Goal: Information Seeking & Learning: Find specific fact

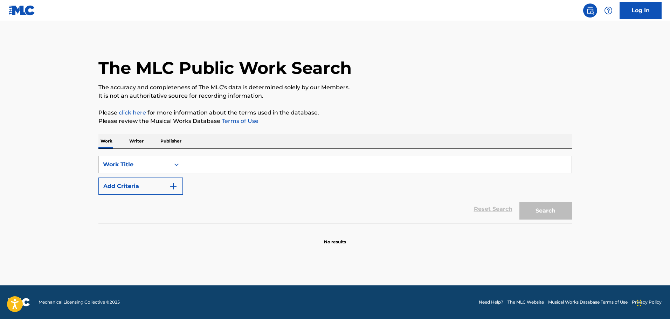
click at [214, 160] on input "Search Form" at bounding box center [377, 164] width 388 height 17
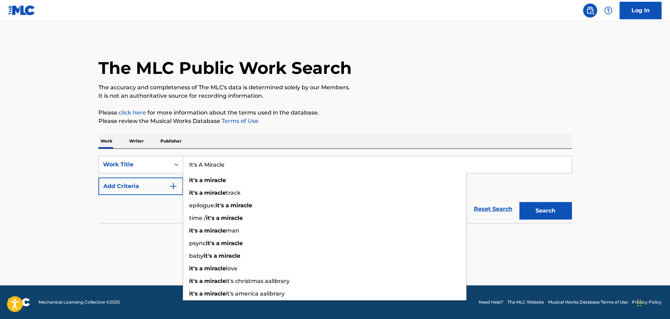
type input "It's A Miracle"
click at [171, 189] on img "Search Form" at bounding box center [173, 186] width 8 height 8
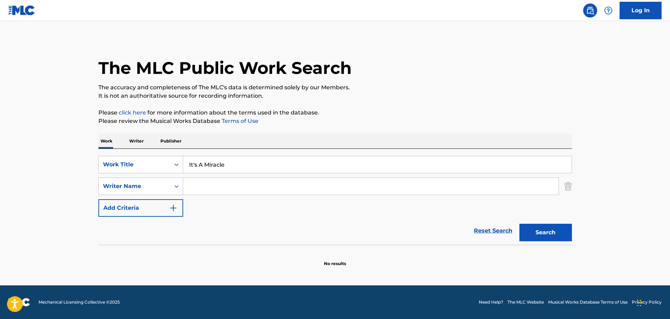
click at [199, 186] on input "Search Form" at bounding box center [370, 186] width 375 height 17
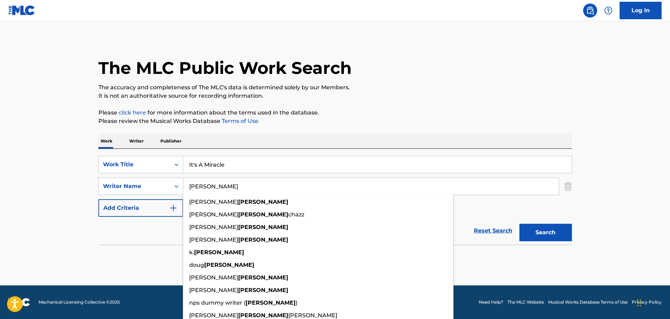
type input "[PERSON_NAME]"
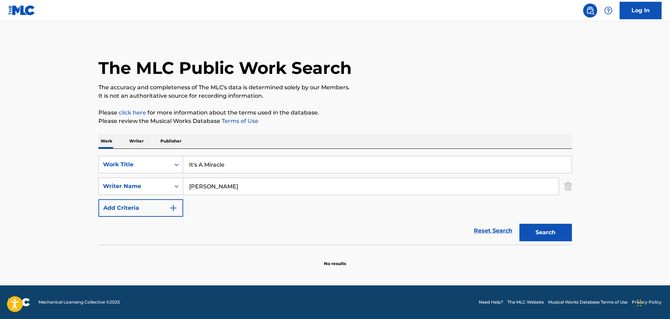
click at [525, 233] on button "Search" at bounding box center [545, 233] width 53 height 18
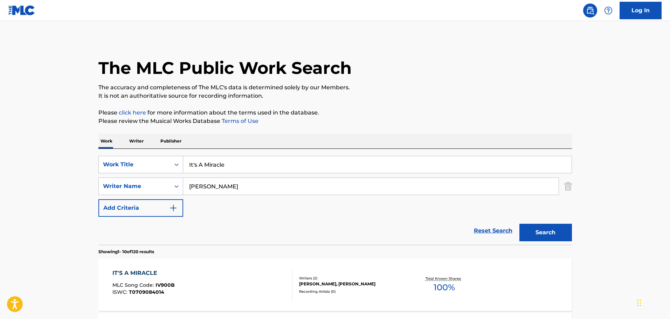
click at [328, 283] on div "[PERSON_NAME], [PERSON_NAME]" at bounding box center [352, 284] width 106 height 6
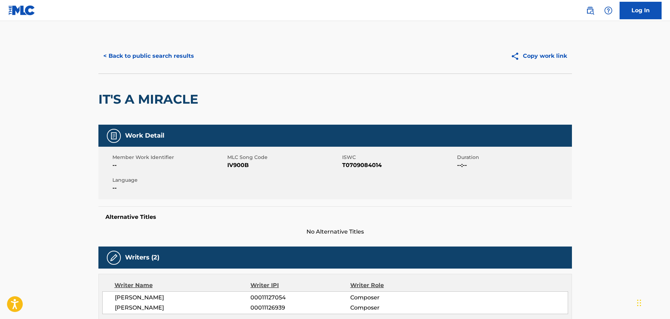
click at [344, 166] on span "T0709084014" at bounding box center [398, 165] width 113 height 8
drag, startPoint x: 342, startPoint y: 165, endPoint x: 384, endPoint y: 166, distance: 41.7
click at [384, 166] on span "T0709084014" at bounding box center [398, 165] width 113 height 8
copy span "T0709084014"
drag, startPoint x: 227, startPoint y: 164, endPoint x: 248, endPoint y: 164, distance: 21.0
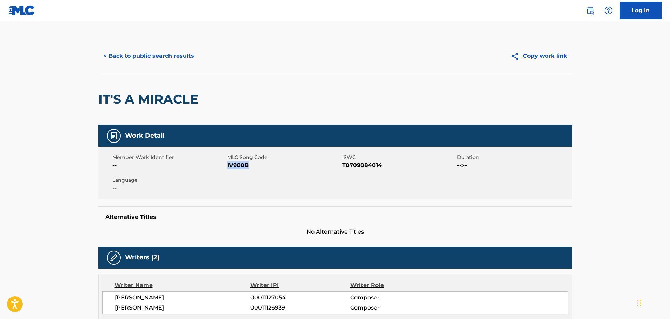
click at [248, 164] on span "IV900B" at bounding box center [283, 165] width 113 height 8
copy span "IV900B"
click at [174, 54] on button "< Back to public search results" at bounding box center [148, 56] width 101 height 18
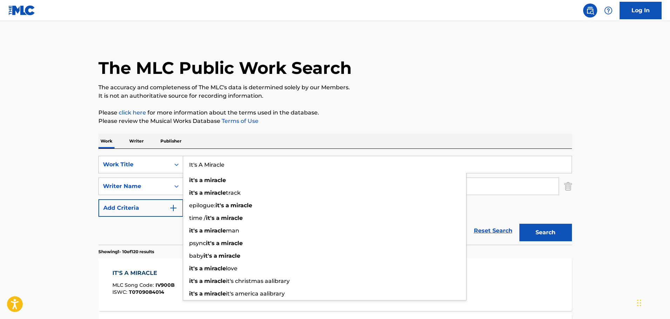
drag, startPoint x: 230, startPoint y: 165, endPoint x: 184, endPoint y: 165, distance: 46.2
click at [184, 165] on input "It's A Miracle" at bounding box center [377, 164] width 388 height 17
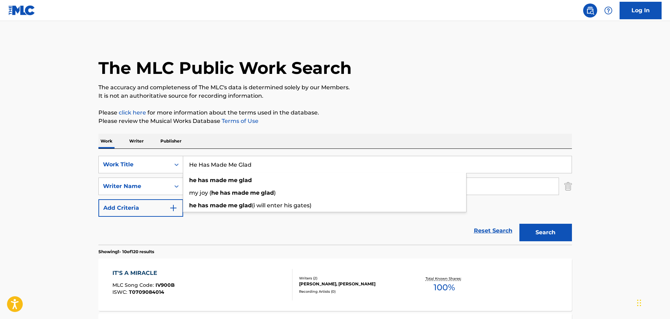
type input "He Has Made Me Glad"
click at [519, 224] on button "Search" at bounding box center [545, 233] width 53 height 18
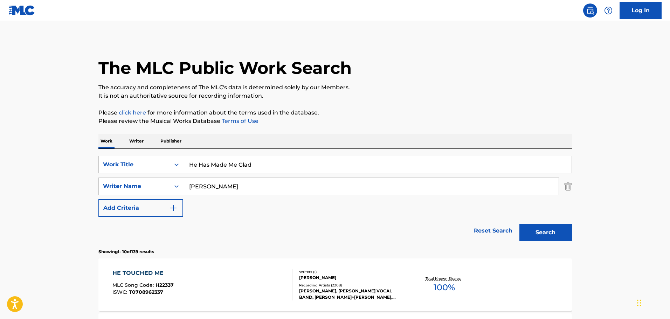
click at [572, 186] on img "Search Form" at bounding box center [568, 187] width 8 height 18
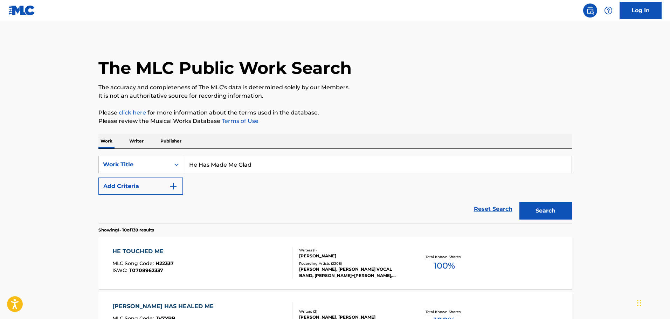
click at [555, 208] on button "Search" at bounding box center [545, 211] width 53 height 18
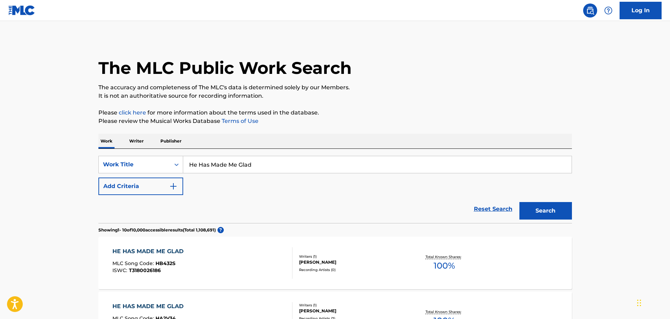
click at [173, 188] on img "Search Form" at bounding box center [173, 186] width 8 height 8
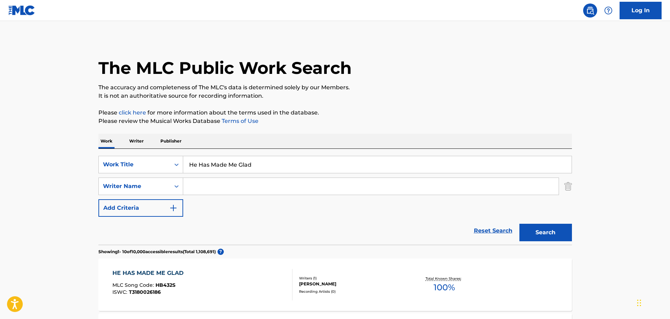
click at [205, 186] on input "Search Form" at bounding box center [370, 186] width 375 height 17
click at [220, 202] on strong "[PERSON_NAME]" at bounding box center [230, 202] width 50 height 7
type input "[PERSON_NAME]"
click at [553, 233] on button "Search" at bounding box center [545, 233] width 53 height 18
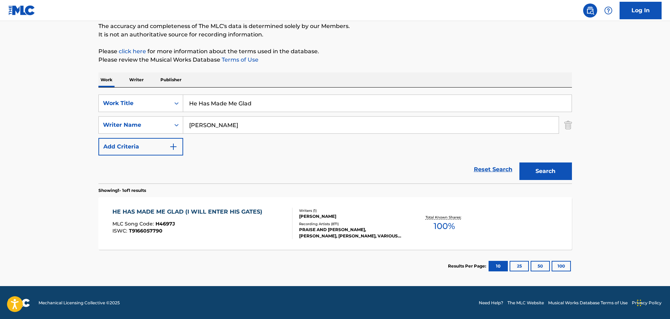
scroll to position [62, 0]
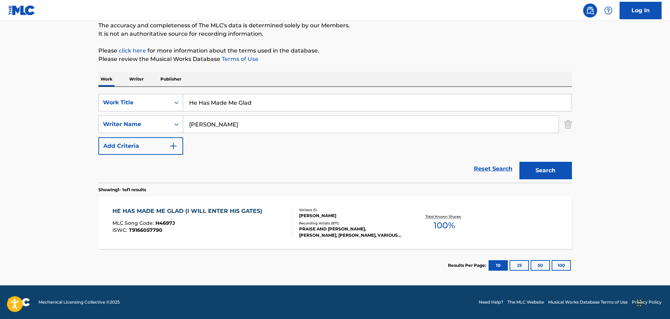
click at [157, 228] on span "T9166057790" at bounding box center [146, 230] width 34 height 6
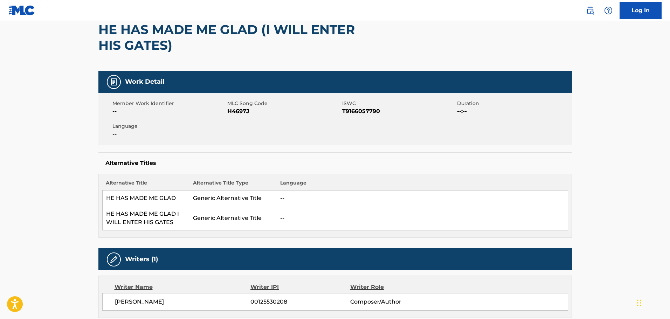
scroll to position [140, 0]
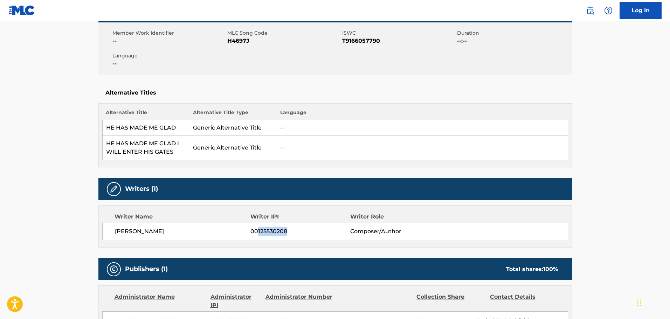
drag, startPoint x: 258, startPoint y: 232, endPoint x: 289, endPoint y: 232, distance: 31.2
click at [289, 232] on span "00125530208" at bounding box center [299, 231] width 99 height 8
copy span "125530208"
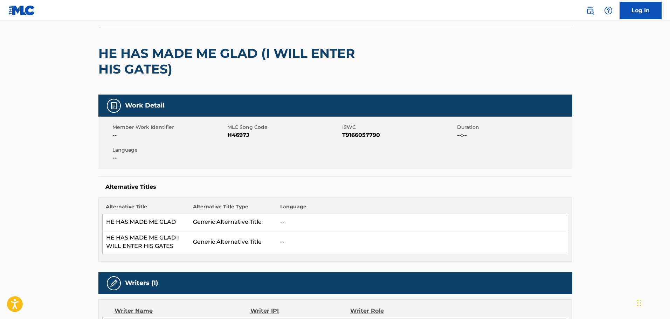
scroll to position [0, 0]
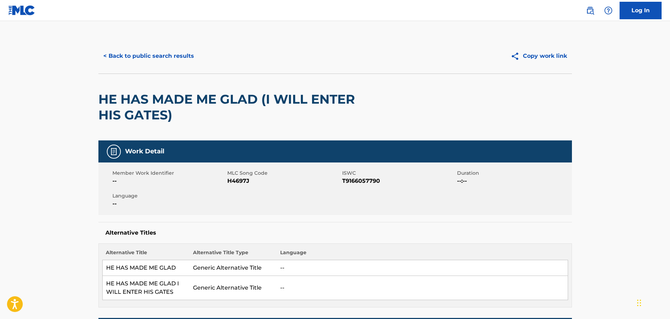
click at [146, 57] on button "< Back to public search results" at bounding box center [148, 56] width 101 height 18
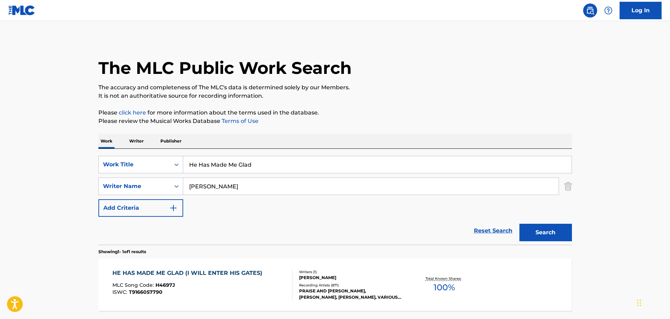
scroll to position [22, 0]
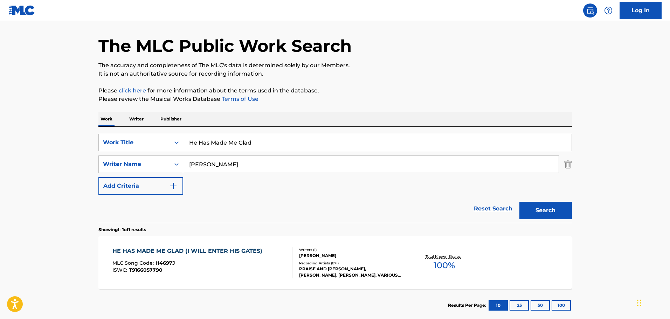
click at [571, 167] on img "Search Form" at bounding box center [568, 165] width 8 height 18
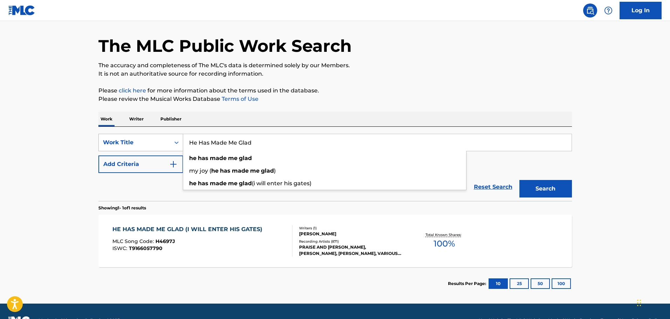
drag, startPoint x: 279, startPoint y: 145, endPoint x: 174, endPoint y: 142, distance: 105.5
click at [174, 142] on div "SearchWithCriteria3de89050-21b9-435f-907d-61a67bc5b63c Work Title He Has Made M…" at bounding box center [335, 143] width 474 height 18
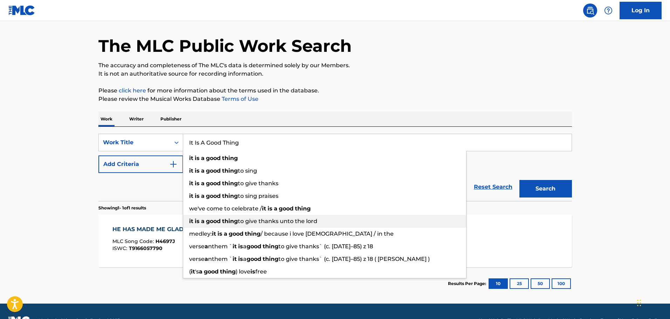
click at [263, 221] on span "to give thanks unto the lord" at bounding box center [278, 221] width 80 height 7
type input "it is a good thing to give thanks unto the lord"
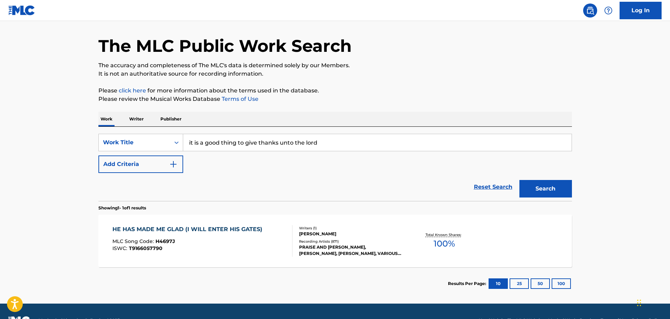
click at [552, 186] on button "Search" at bounding box center [545, 189] width 53 height 18
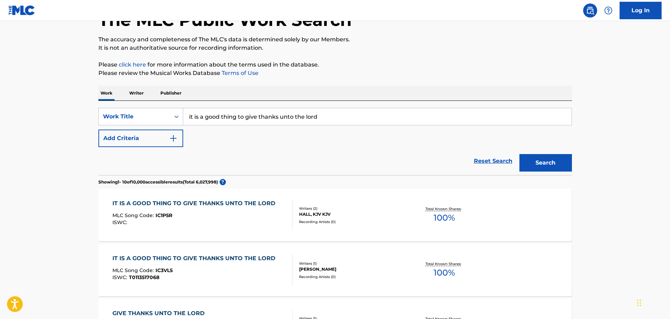
scroll to position [0, 0]
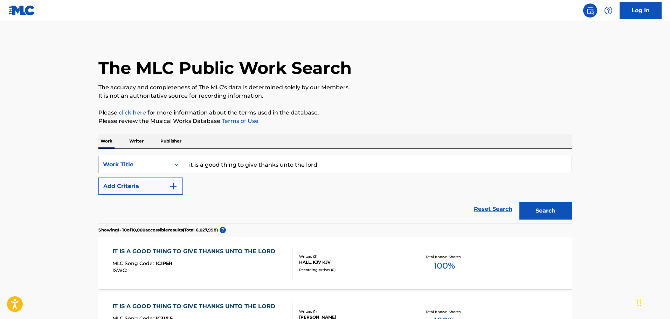
click at [175, 187] on img "Search Form" at bounding box center [173, 186] width 8 height 8
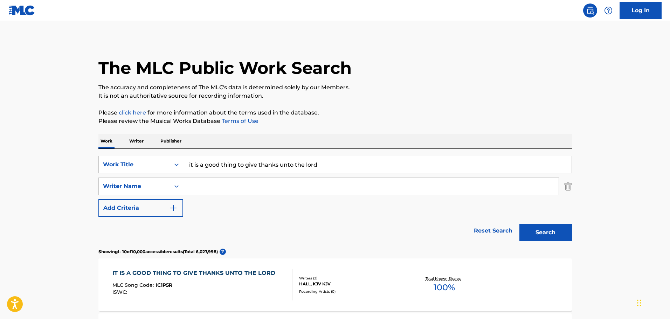
click at [216, 190] on input "Search Form" at bounding box center [370, 186] width 375 height 17
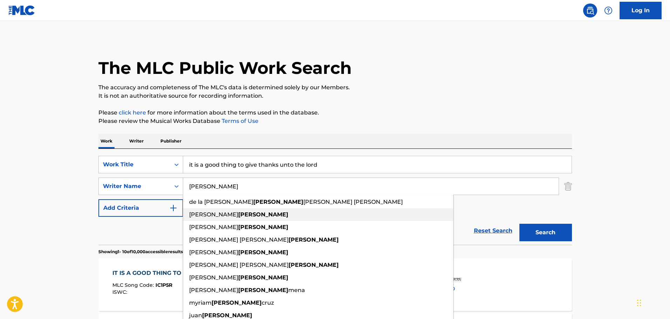
scroll to position [35, 0]
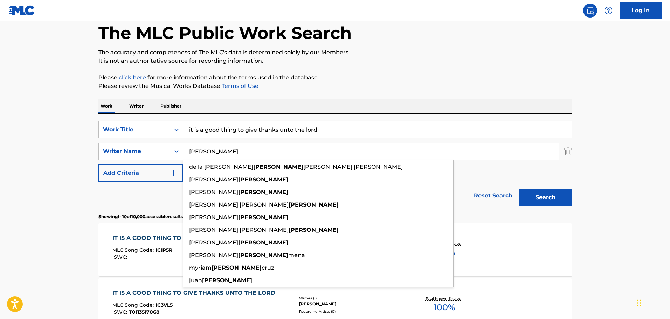
click at [490, 150] on input "[PERSON_NAME]" at bounding box center [370, 151] width 375 height 17
click at [487, 152] on input "[PERSON_NAME]" at bounding box center [370, 151] width 375 height 17
type input "[PERSON_NAME]"
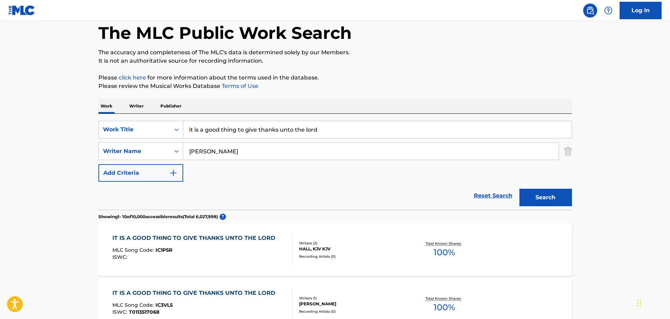
click at [489, 168] on div "SearchWithCriteria3de89050-21b9-435f-907d-61a67bc5b63c Work Title it is a good …" at bounding box center [335, 151] width 474 height 61
click at [543, 195] on button "Search" at bounding box center [545, 198] width 53 height 18
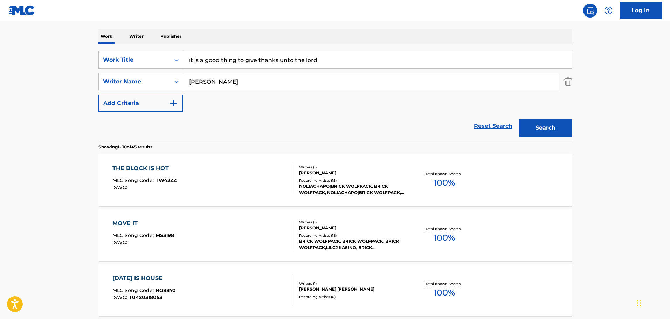
scroll to position [0, 0]
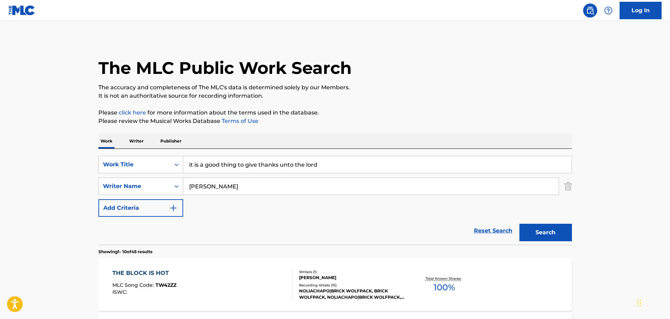
click at [568, 185] on img "Search Form" at bounding box center [568, 187] width 8 height 18
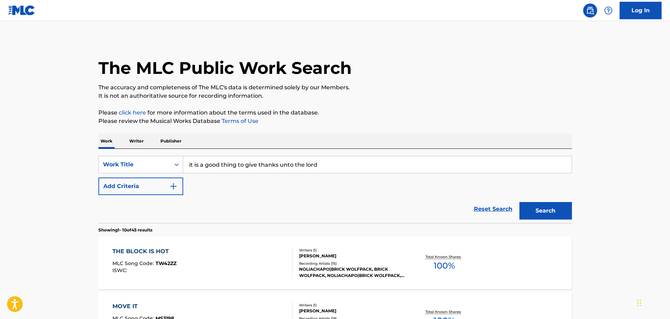
click at [533, 212] on button "Search" at bounding box center [545, 211] width 53 height 18
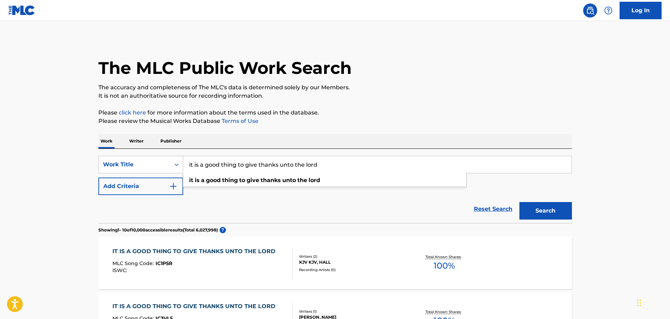
drag, startPoint x: 327, startPoint y: 165, endPoint x: 172, endPoint y: 179, distance: 155.8
click at [172, 179] on div "SearchWithCriteria3de89050-21b9-435f-907d-61a67bc5b63c Work Title it is a good …" at bounding box center [335, 175] width 474 height 39
type input "In All Things Give Him Thanks"
click at [519, 202] on button "Search" at bounding box center [545, 211] width 53 height 18
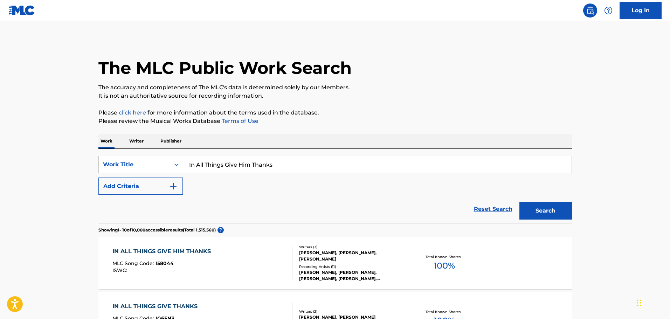
click at [155, 251] on div "IN ALL THINGS GIVE HIM THANKS" at bounding box center [163, 251] width 102 height 8
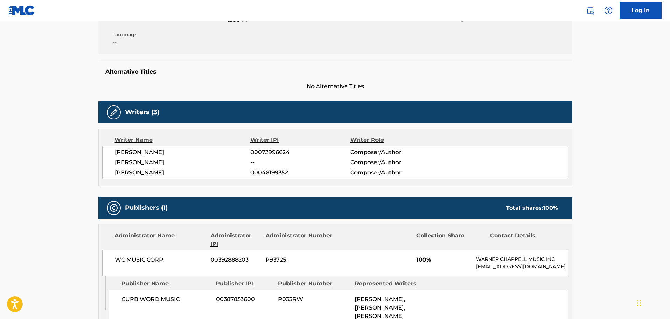
scroll to position [210, 0]
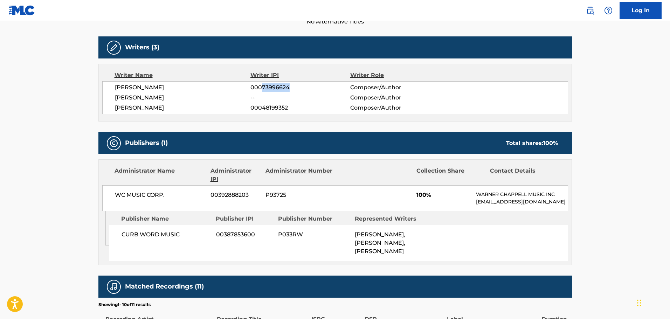
drag, startPoint x: 262, startPoint y: 87, endPoint x: 291, endPoint y: 91, distance: 29.7
click at [291, 91] on span "00073996624" at bounding box center [299, 87] width 99 height 8
copy span "73996624"
drag, startPoint x: 262, startPoint y: 109, endPoint x: 293, endPoint y: 112, distance: 30.6
click at [293, 112] on span "00048199352" at bounding box center [299, 108] width 99 height 8
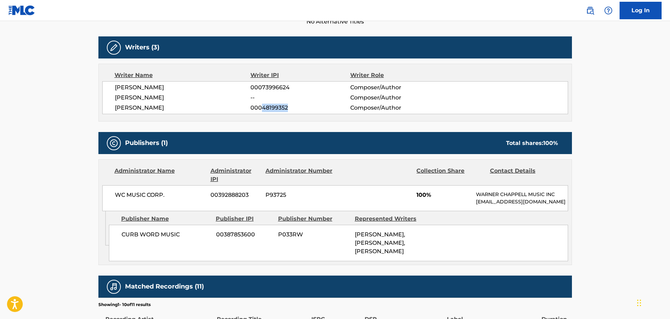
copy span "48199352"
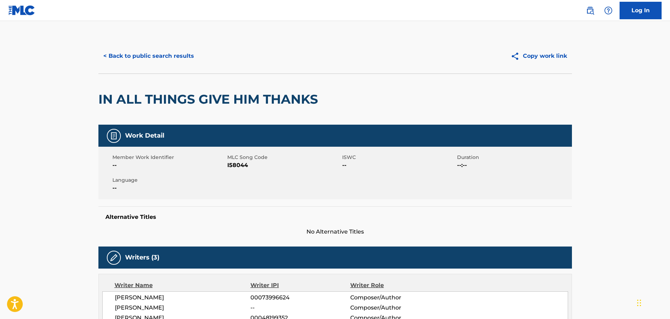
click at [228, 165] on span "I58044" at bounding box center [283, 165] width 113 height 8
drag, startPoint x: 226, startPoint y: 165, endPoint x: 236, endPoint y: 166, distance: 10.3
click at [236, 166] on div "Member Work Identifier -- MLC Song Code I58044 ISWC -- Duration --:-- Language …" at bounding box center [335, 173] width 474 height 53
click at [236, 166] on span "I58044" at bounding box center [283, 165] width 113 height 8
click at [227, 164] on div "Member Work Identifier --" at bounding box center [169, 162] width 115 height 16
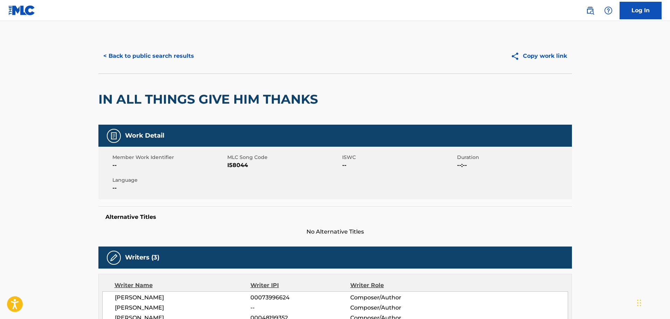
click at [227, 164] on span "I58044" at bounding box center [283, 165] width 113 height 8
drag, startPoint x: 228, startPoint y: 165, endPoint x: 248, endPoint y: 168, distance: 20.5
click at [248, 168] on span "I58044" at bounding box center [283, 165] width 113 height 8
copy span "I58044"
click at [172, 58] on button "< Back to public search results" at bounding box center [148, 56] width 101 height 18
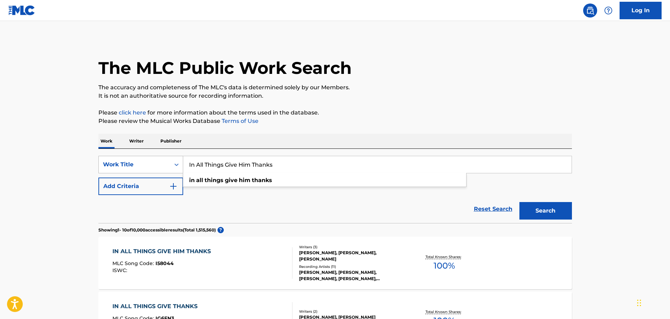
drag, startPoint x: 284, startPoint y: 167, endPoint x: 170, endPoint y: 170, distance: 114.6
click at [170, 170] on div "SearchWithCriteria3de89050-21b9-435f-907d-61a67bc5b63c Work Title In All Things…" at bounding box center [335, 165] width 474 height 18
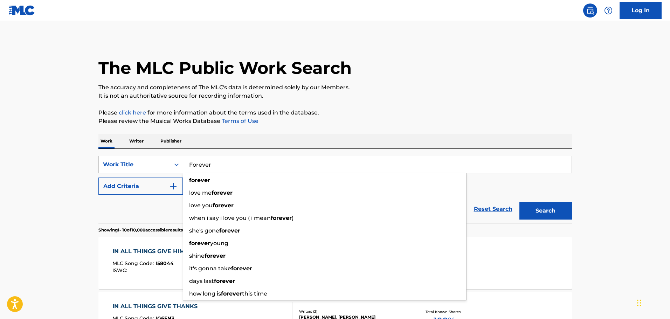
type input "Forever"
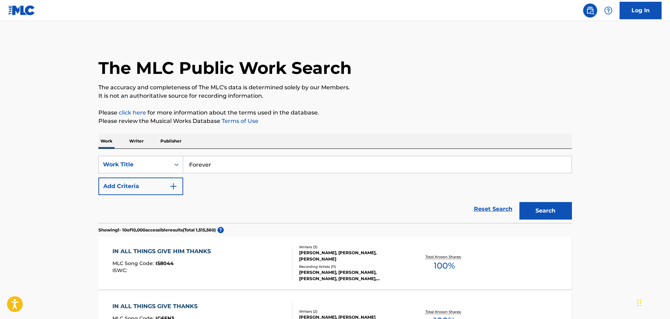
click at [143, 185] on button "Add Criteria" at bounding box center [140, 187] width 85 height 18
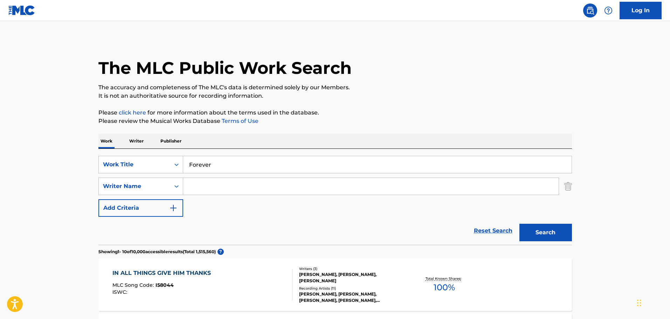
click at [219, 183] on input "Search Form" at bounding box center [370, 186] width 375 height 17
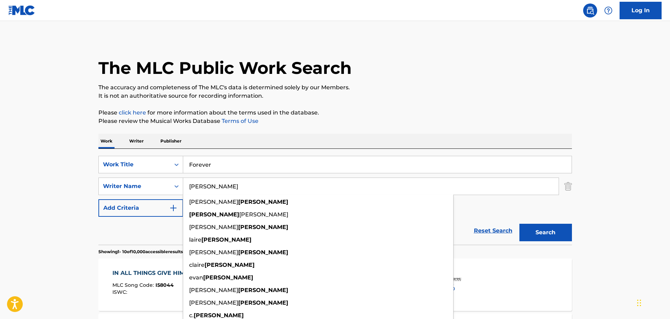
type input "[PERSON_NAME]"
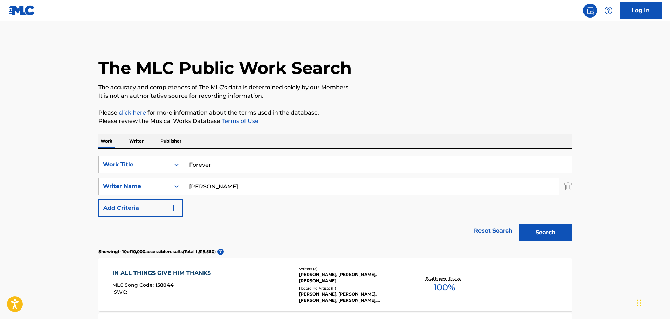
click at [536, 233] on button "Search" at bounding box center [545, 233] width 53 height 18
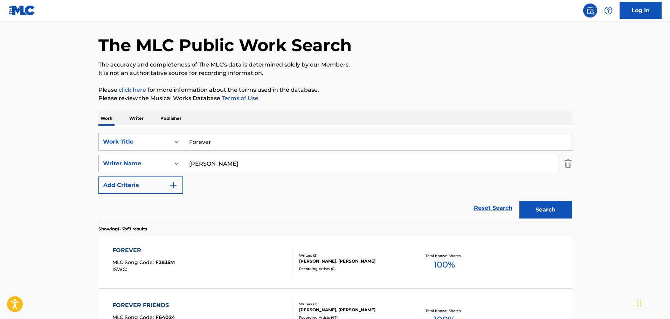
scroll to position [70, 0]
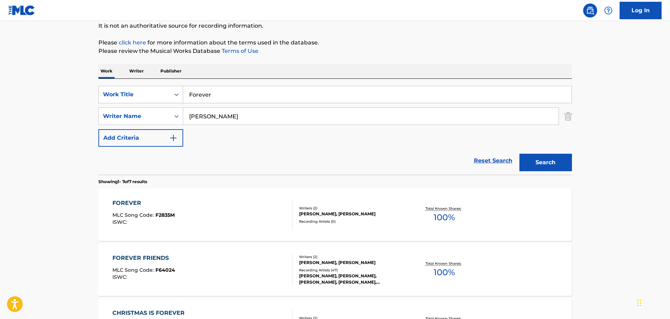
click at [129, 213] on span "MLC Song Code :" at bounding box center [133, 215] width 43 height 6
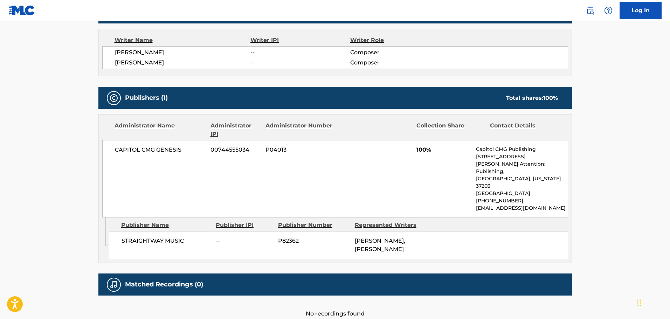
scroll to position [35, 0]
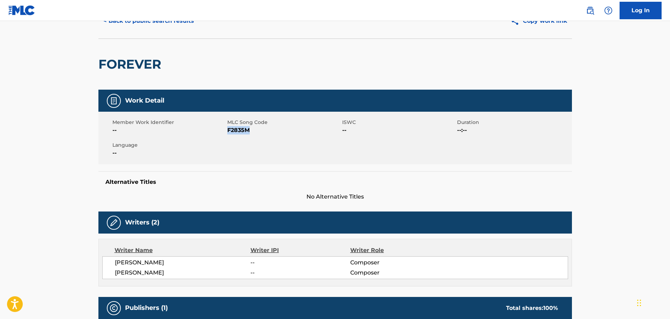
drag, startPoint x: 228, startPoint y: 129, endPoint x: 250, endPoint y: 131, distance: 21.4
click at [250, 131] on span "F2835M" at bounding box center [283, 130] width 113 height 8
copy span "F2835M"
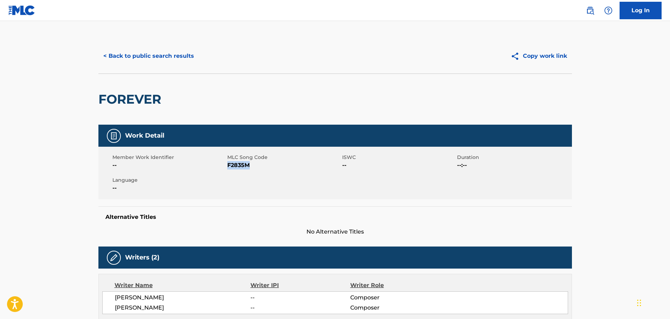
click at [162, 56] on button "< Back to public search results" at bounding box center [148, 56] width 101 height 18
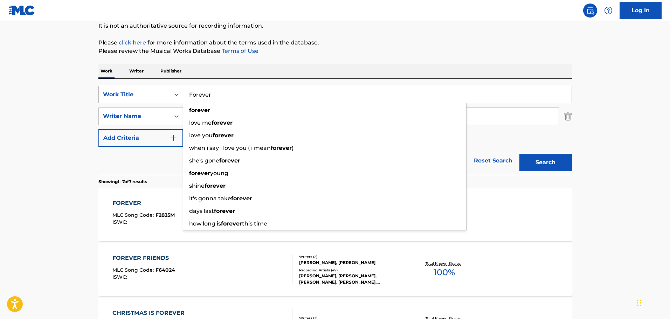
drag, startPoint x: 216, startPoint y: 98, endPoint x: 179, endPoint y: 94, distance: 37.0
click at [179, 94] on div "SearchWithCriteria3de89050-21b9-435f-907d-61a67bc5b63c Work Title Forever forev…" at bounding box center [335, 95] width 474 height 18
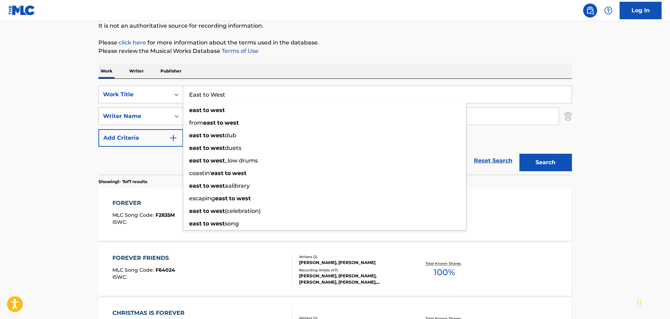
type input "East to West"
click at [179, 116] on icon "Search Form" at bounding box center [176, 116] width 7 height 7
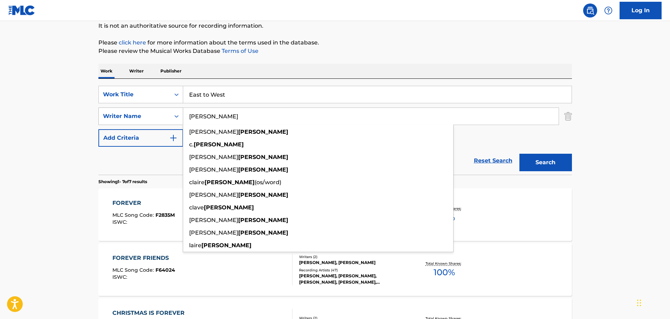
drag, startPoint x: 228, startPoint y: 113, endPoint x: 175, endPoint y: 114, distance: 53.6
click at [175, 114] on div "SearchWithCriteriae78a975e-4e2e-475d-a403-3ed247ea8aa0 Writer Name [PERSON_NAME…" at bounding box center [335, 117] width 474 height 18
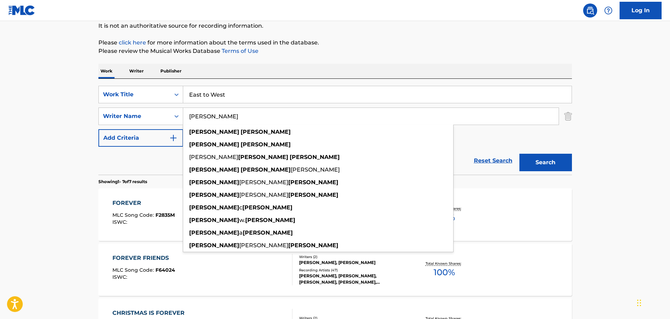
type input "[PERSON_NAME]"
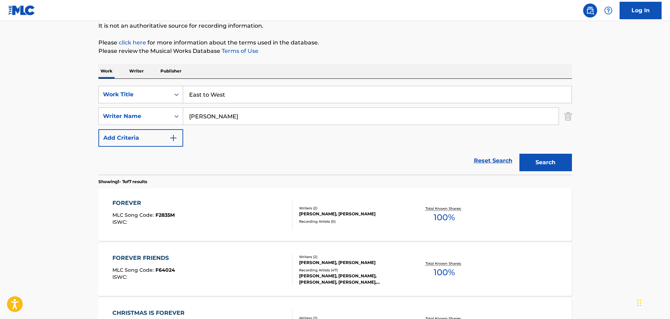
click at [547, 166] on button "Search" at bounding box center [545, 163] width 53 height 18
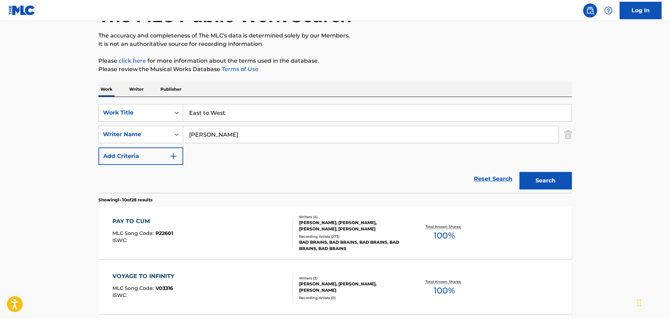
scroll to position [0, 0]
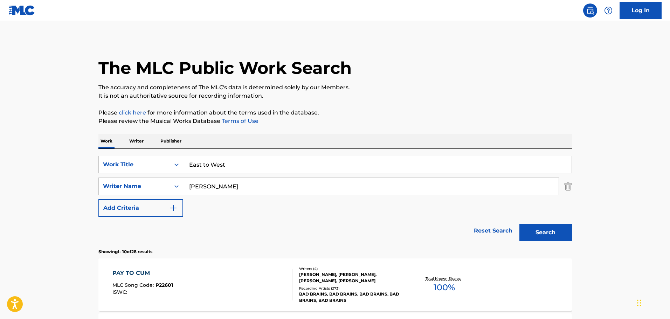
click at [569, 188] on img "Search Form" at bounding box center [568, 187] width 8 height 18
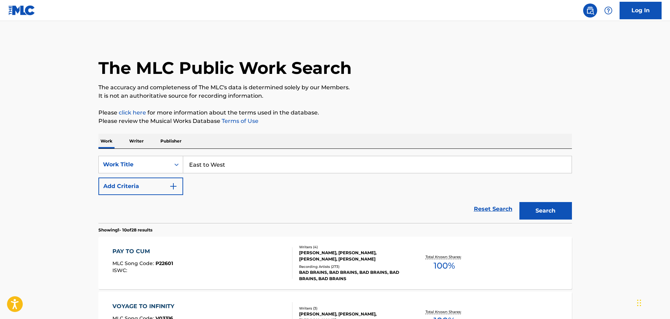
click at [549, 212] on button "Search" at bounding box center [545, 211] width 53 height 18
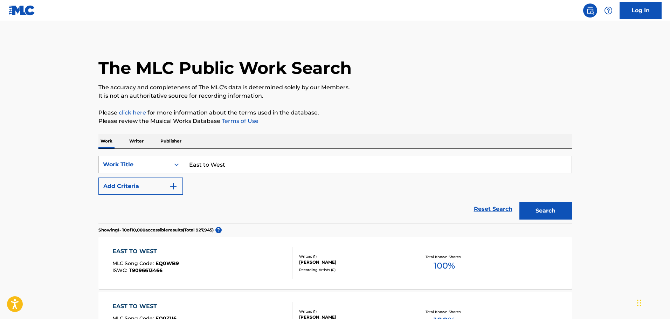
click at [174, 189] on img "Search Form" at bounding box center [173, 186] width 8 height 8
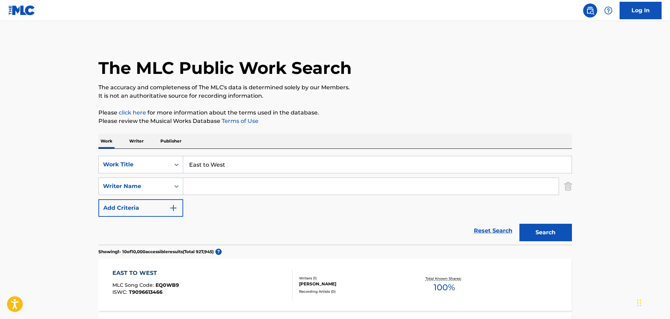
click at [198, 188] on input "Search Form" at bounding box center [370, 186] width 375 height 17
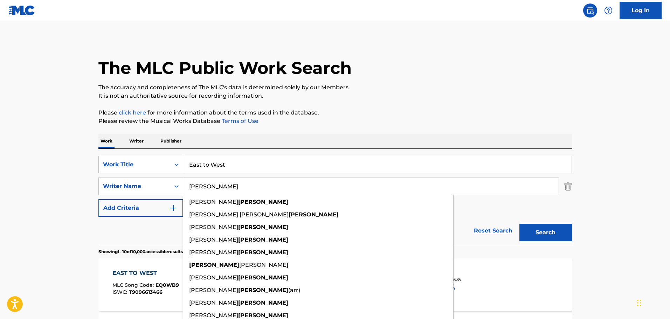
type input "[PERSON_NAME]"
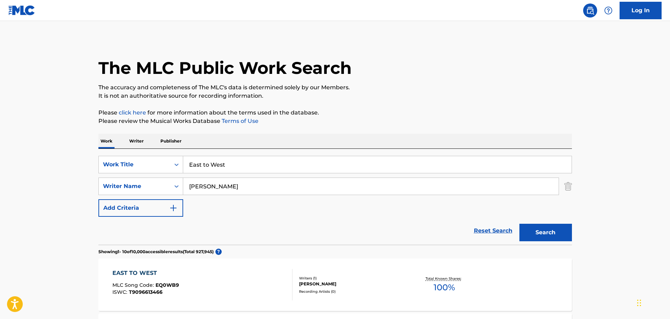
click at [553, 229] on button "Search" at bounding box center [545, 233] width 53 height 18
